Goal: Task Accomplishment & Management: Manage account settings

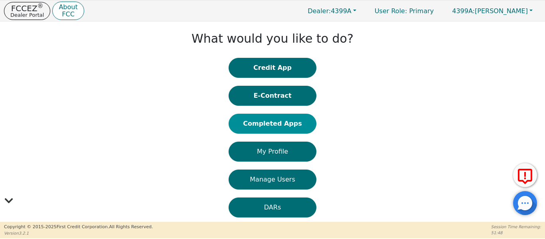
click at [262, 127] on button "Completed Apps" at bounding box center [273, 124] width 88 height 20
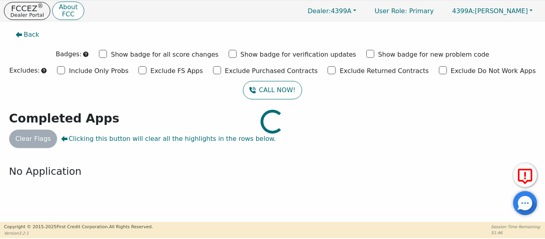
click at [151, 26] on div at bounding box center [272, 26] width 533 height 0
click at [153, 26] on div at bounding box center [272, 26] width 533 height 0
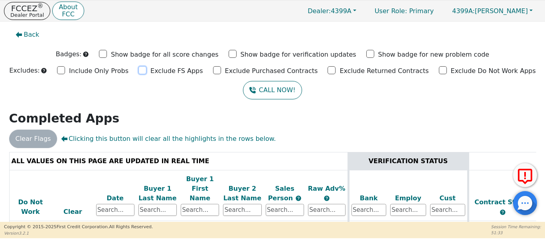
click at [146, 70] on input "Exclude FS Apps" at bounding box center [142, 70] width 8 height 8
checkbox input "true"
click at [220, 69] on input "Exclude Purchased Contracts" at bounding box center [217, 70] width 8 height 8
checkbox input "true"
click at [327, 68] on input "Exclude Returned Contracts" at bounding box center [331, 70] width 8 height 8
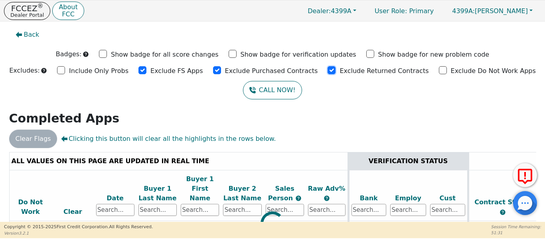
checkbox input "true"
click at [439, 71] on input "Exclude Do Not Work Apps" at bounding box center [443, 70] width 8 height 8
checkbox input "true"
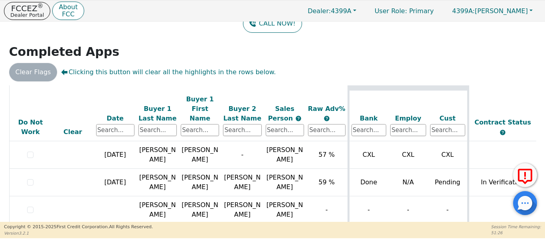
scroll to position [14, 0]
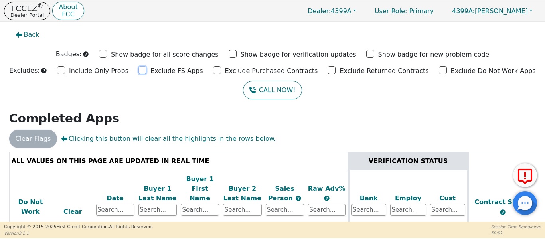
click at [146, 72] on input "Exclude FS Apps" at bounding box center [142, 70] width 8 height 8
checkbox input "true"
drag, startPoint x: 219, startPoint y: 72, endPoint x: 266, endPoint y: 70, distance: 46.7
click at [220, 72] on input "Exclude Purchased Contracts" at bounding box center [217, 70] width 8 height 8
checkbox input "true"
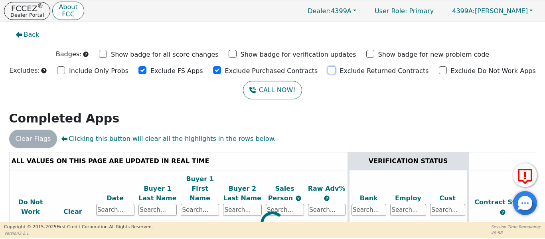
drag, startPoint x: 323, startPoint y: 69, endPoint x: 349, endPoint y: 73, distance: 25.8
click at [331, 70] on div "Exclude Returned Contracts" at bounding box center [377, 70] width 101 height 12
click at [439, 71] on input "Exclude Do Not Work Apps" at bounding box center [443, 70] width 8 height 8
checkbox input "true"
click at [327, 72] on input "Exclude Returned Contracts" at bounding box center [331, 70] width 8 height 8
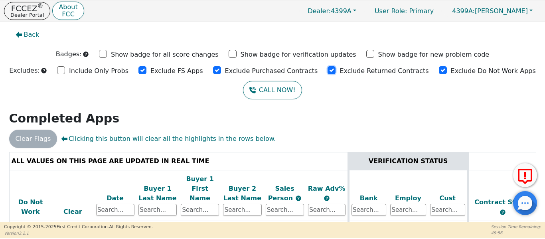
checkbox input "true"
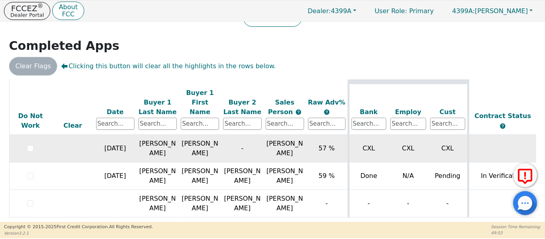
scroll to position [75, 0]
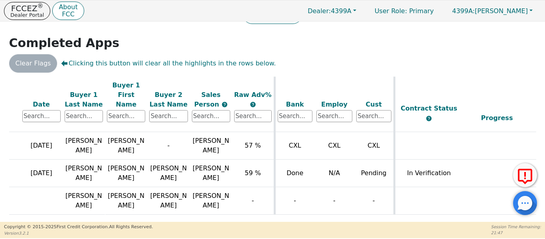
scroll to position [449, 0]
